Goal: Communication & Community: Share content

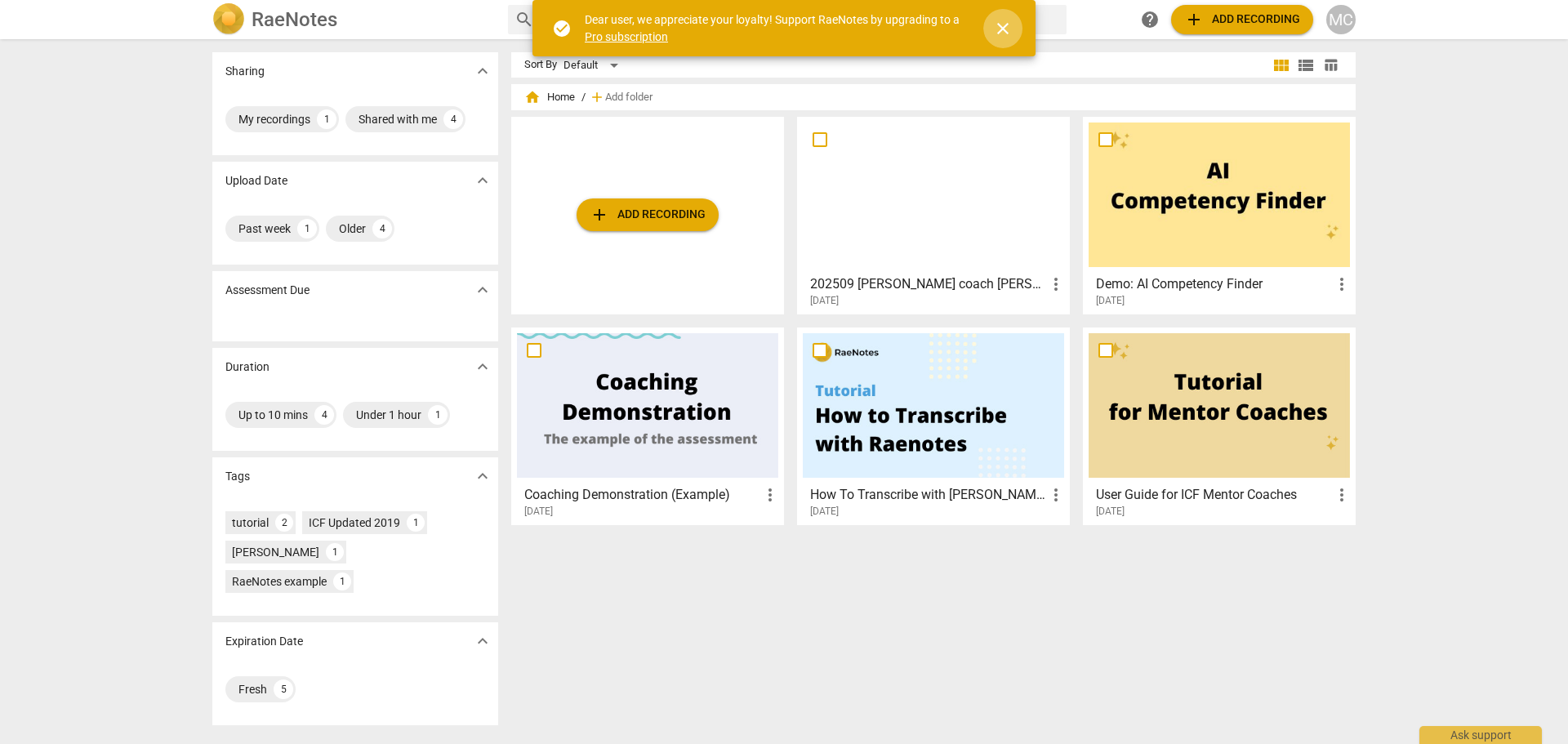
click at [1000, 28] on span "close" at bounding box center [1003, 29] width 20 height 20
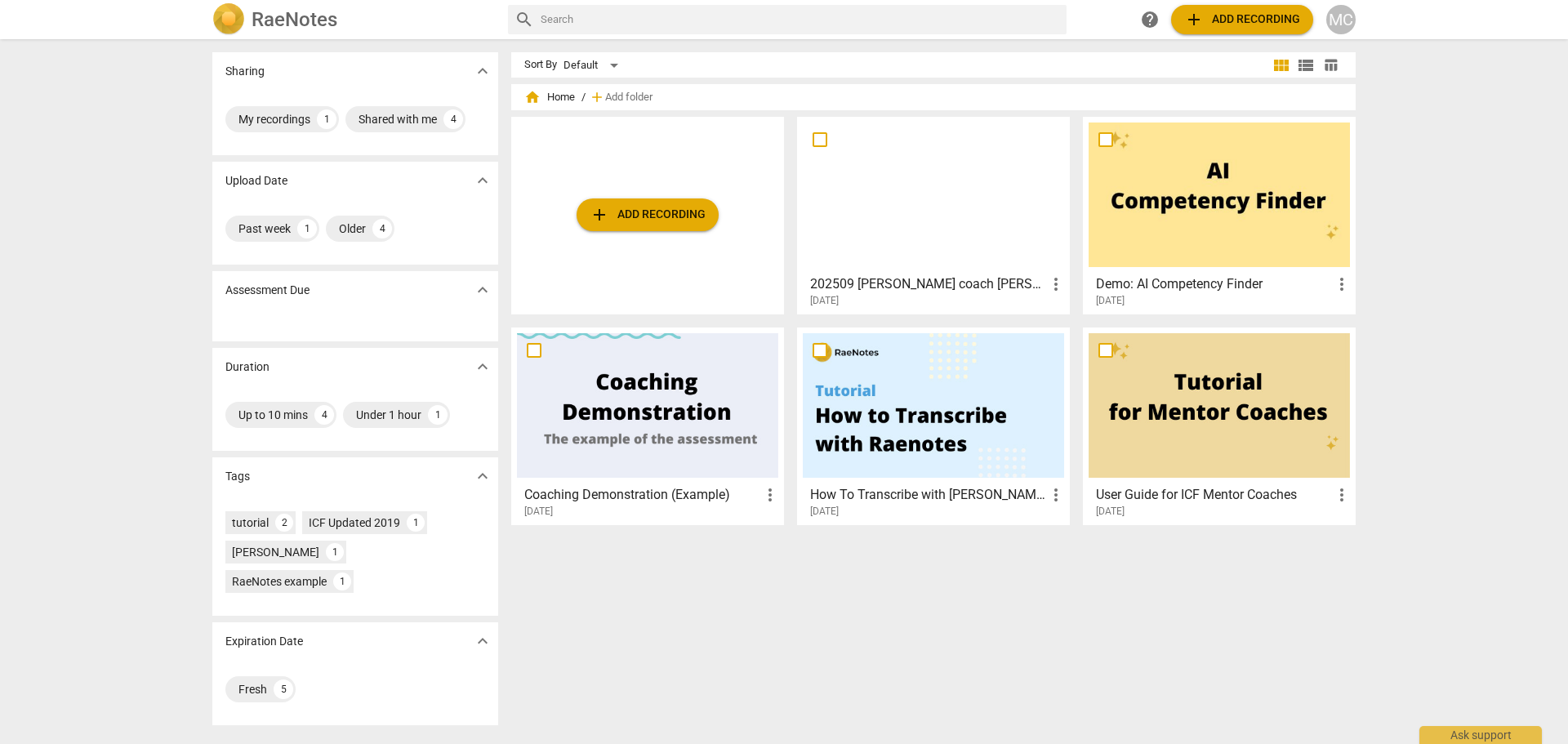
click at [704, 28] on input "text" at bounding box center [799, 19] width 519 height 26
click at [1333, 16] on div "MC" at bounding box center [1340, 19] width 29 height 29
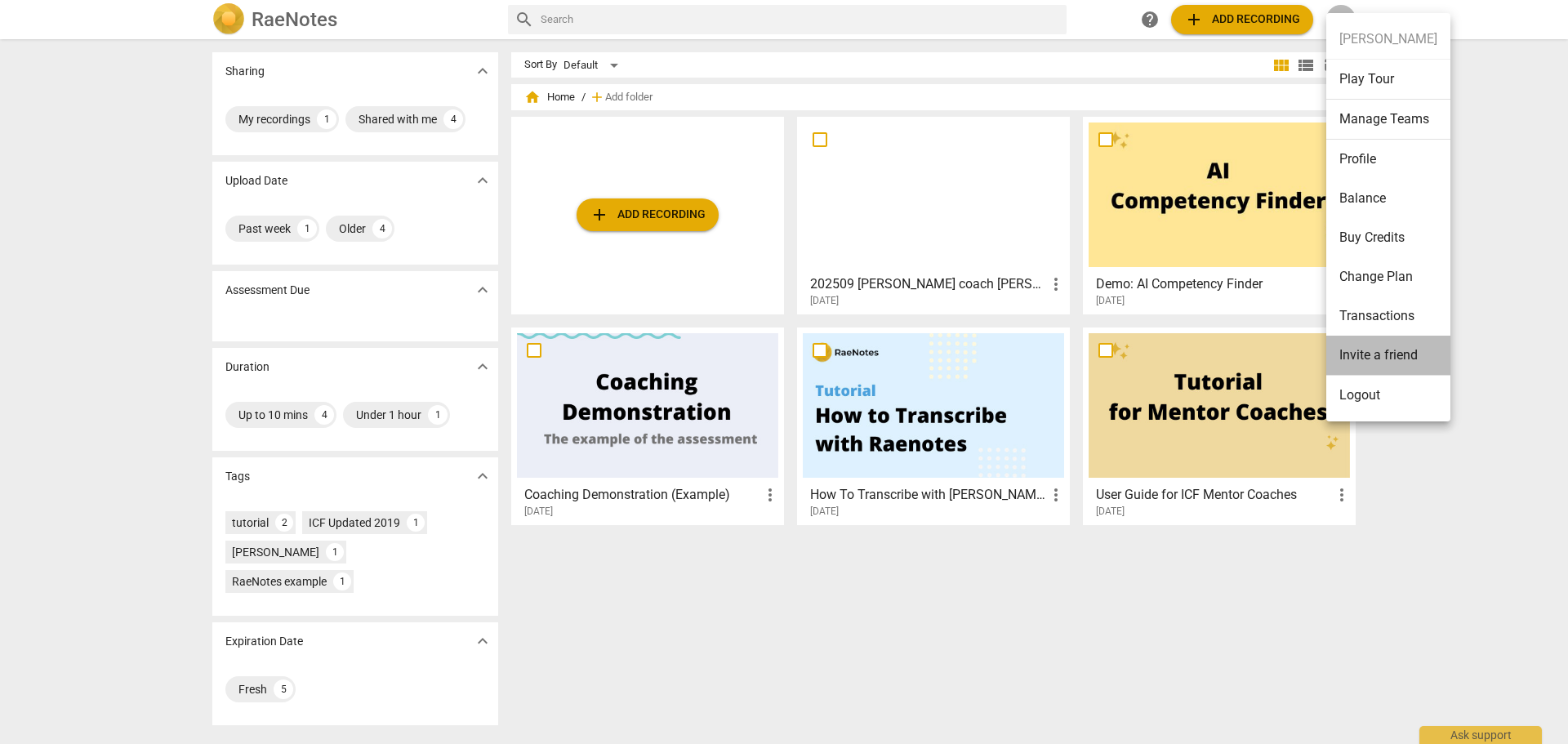
click at [1389, 344] on li "Invite a friend" at bounding box center [1388, 356] width 124 height 40
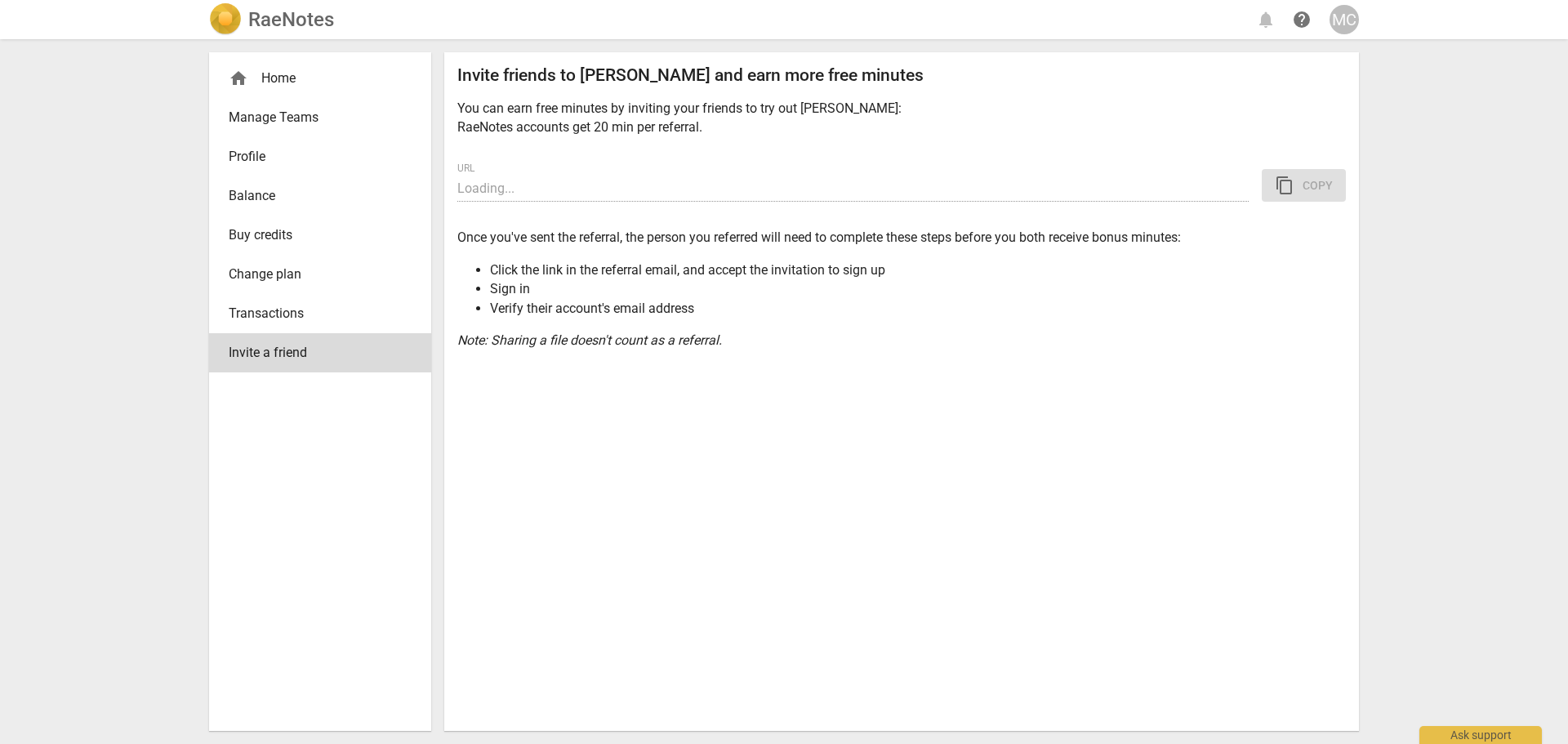
type input "[URL][DOMAIN_NAME]"
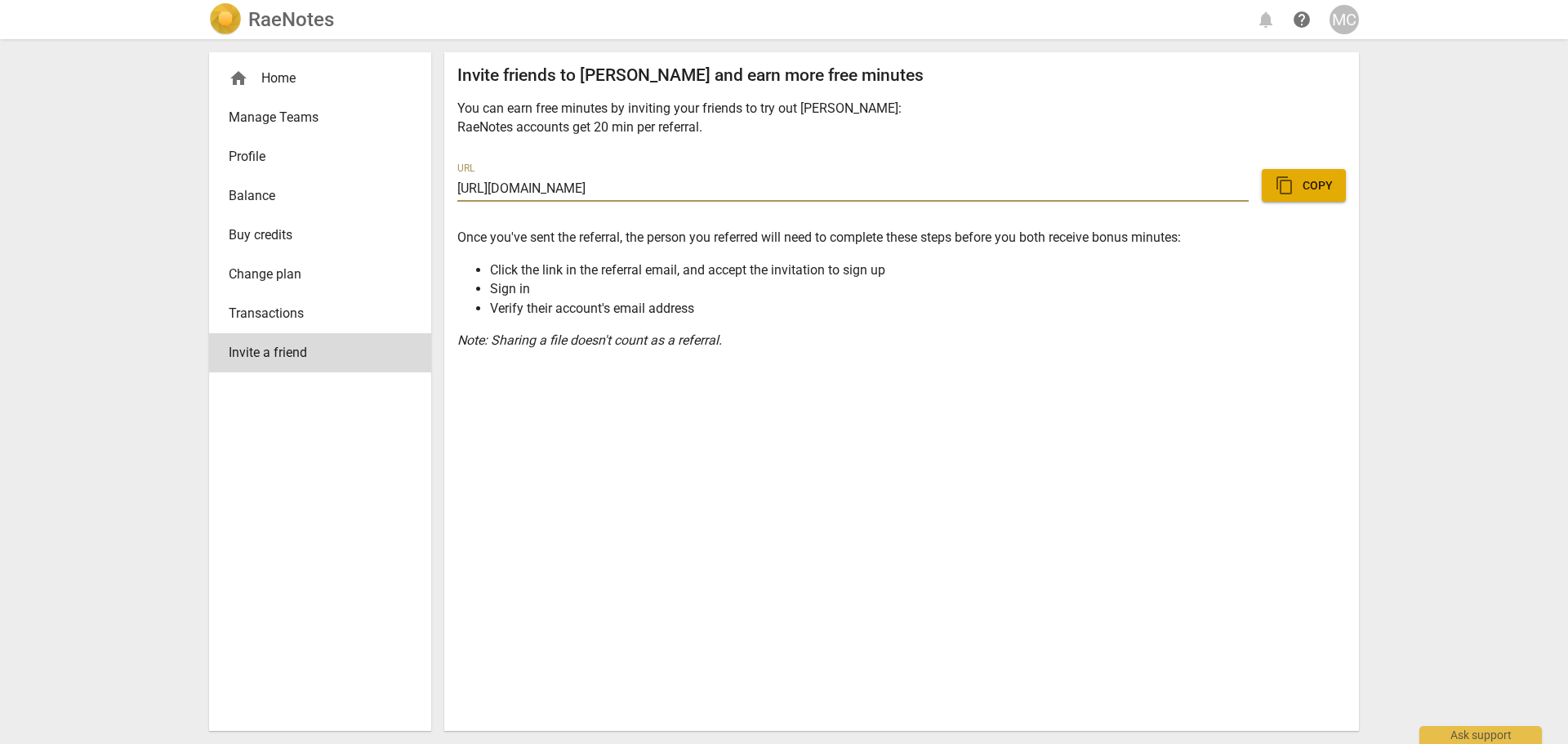
click at [1296, 177] on span "content_copy Copy" at bounding box center [1304, 186] width 58 height 20
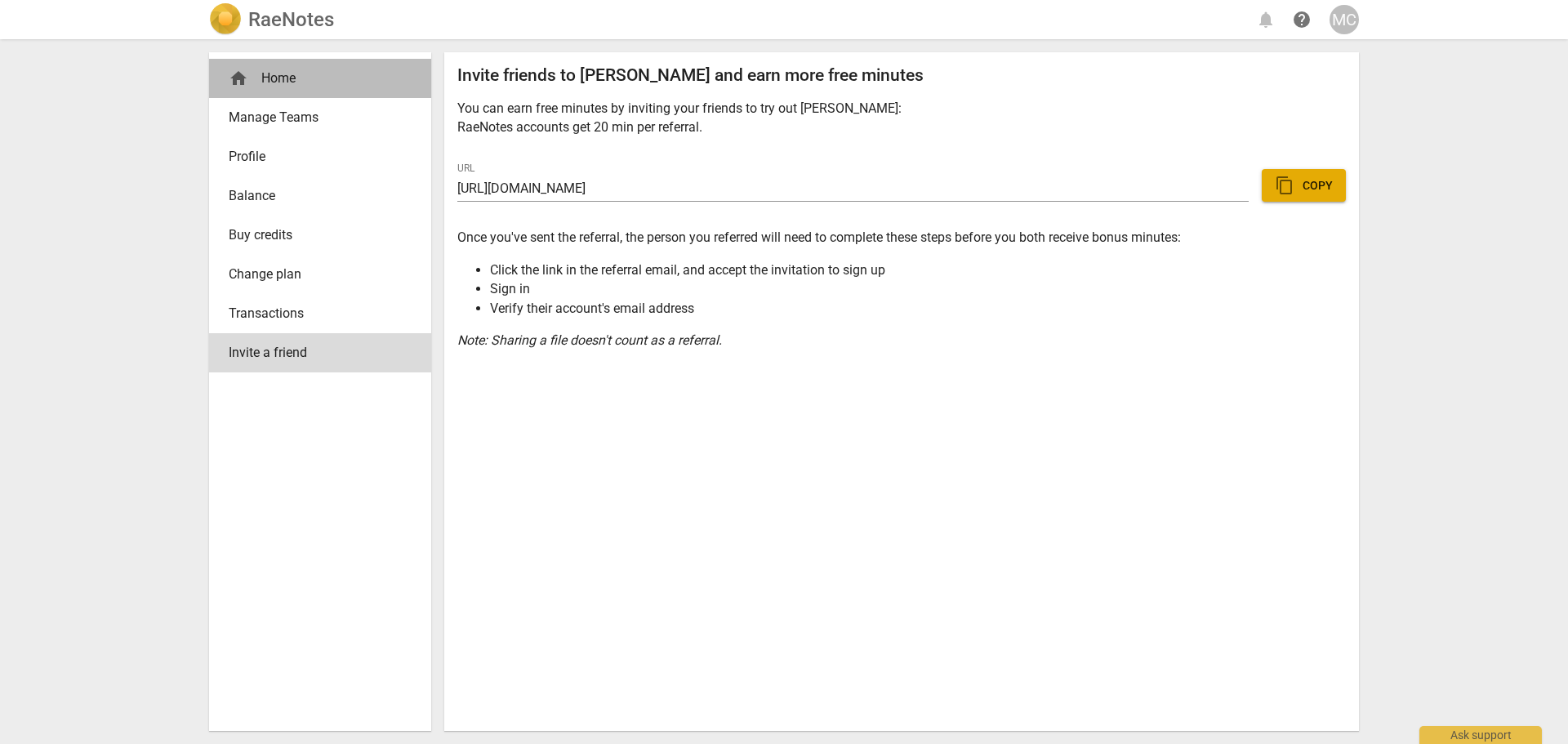
click at [308, 69] on div "home Home" at bounding box center [313, 78] width 170 height 20
